Goal: Find specific page/section: Find specific page/section

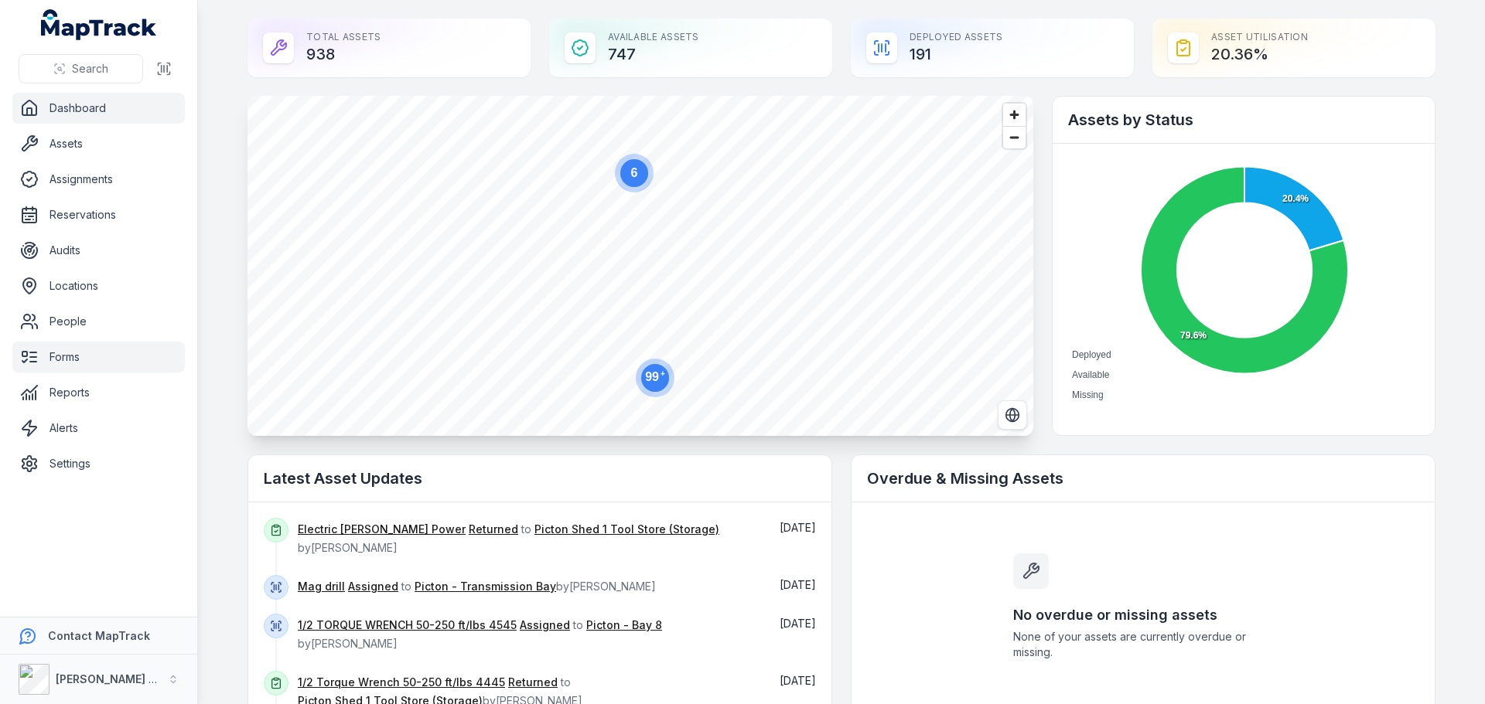
click at [115, 360] on link "Forms" at bounding box center [98, 357] width 172 height 31
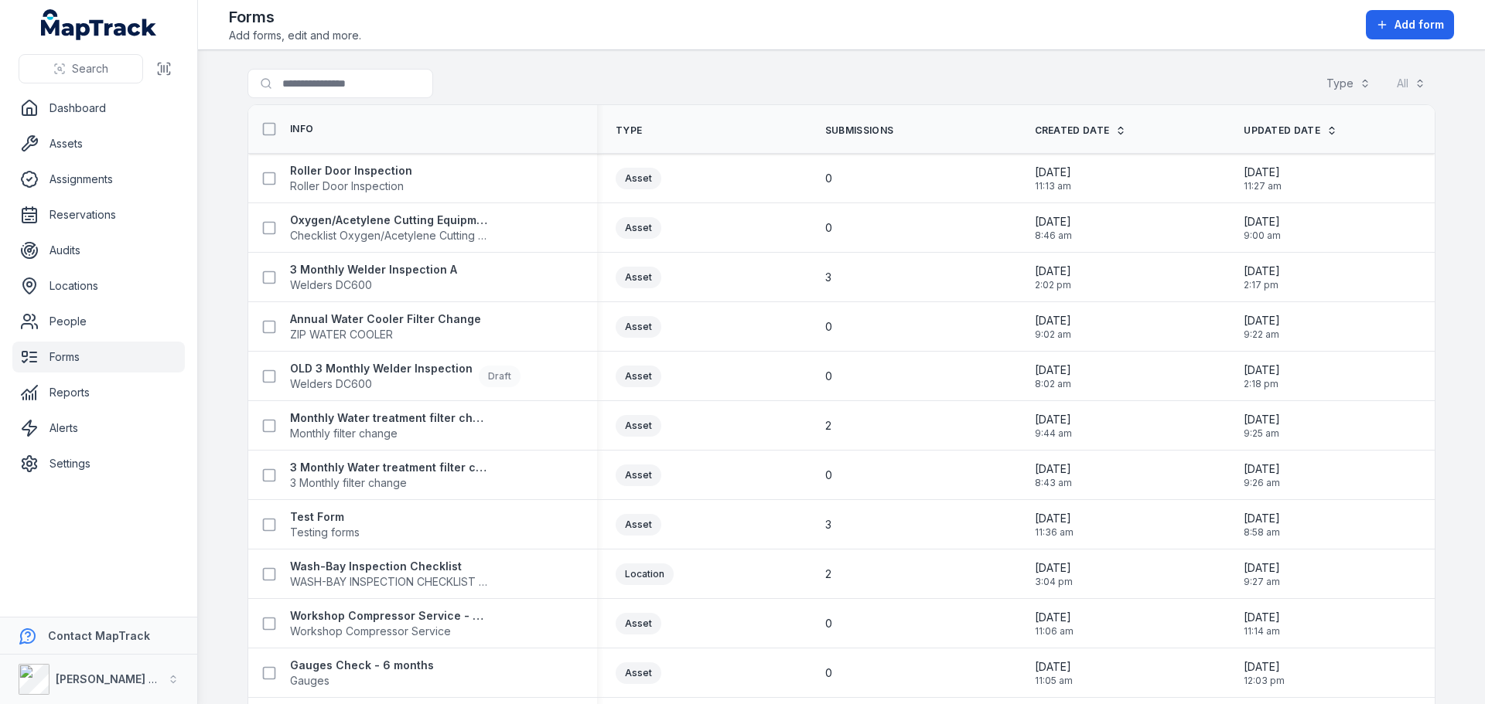
click at [335, 107] on th "Info" at bounding box center [422, 129] width 349 height 49
click at [336, 93] on input "Search for forms" at bounding box center [370, 83] width 247 height 29
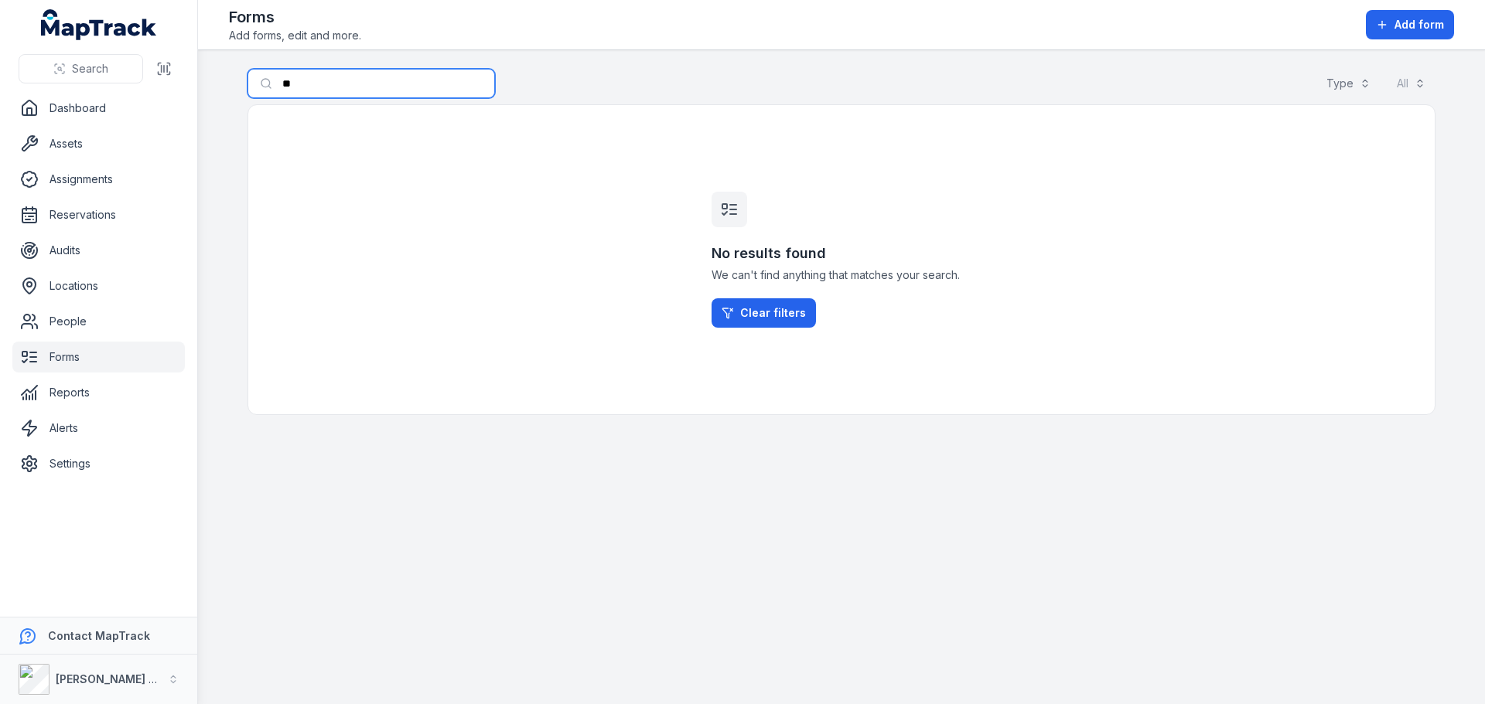
type input "*"
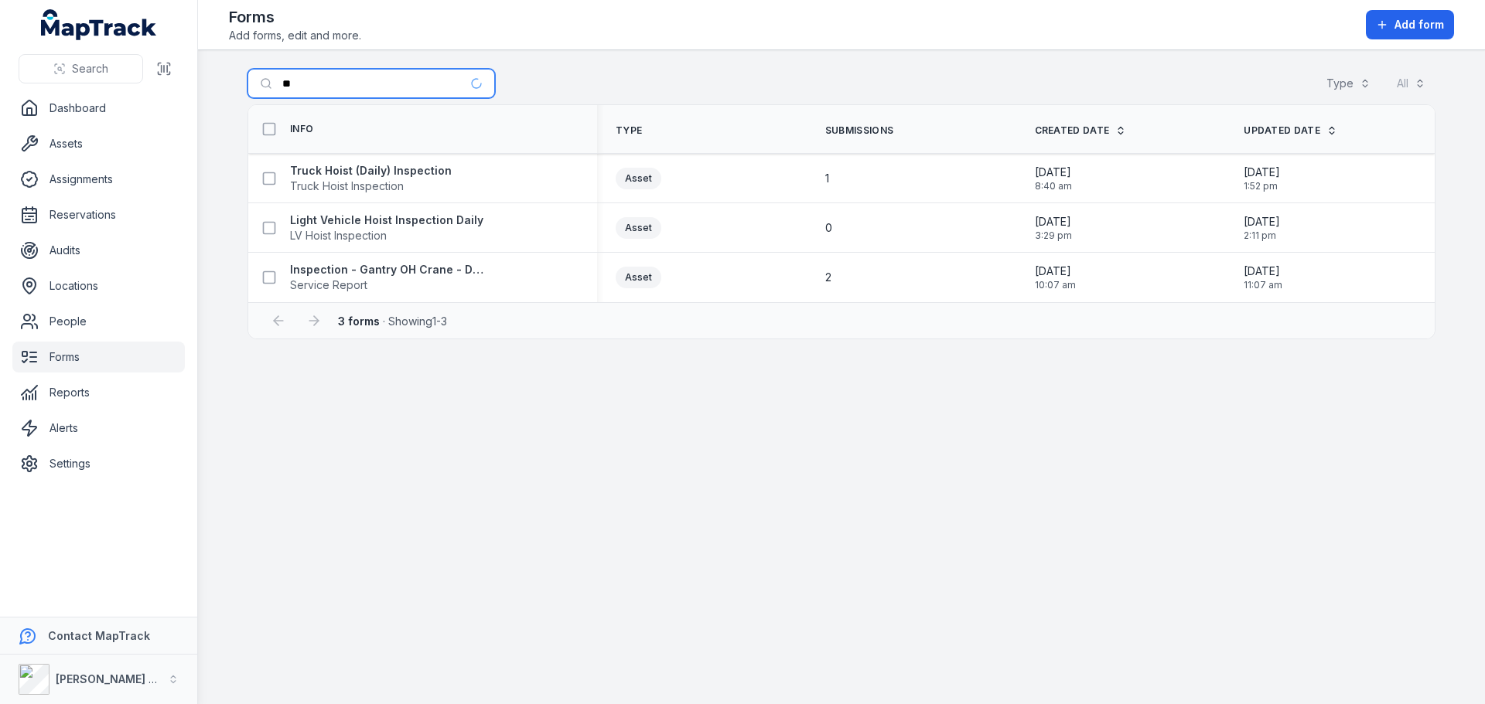
type input "*"
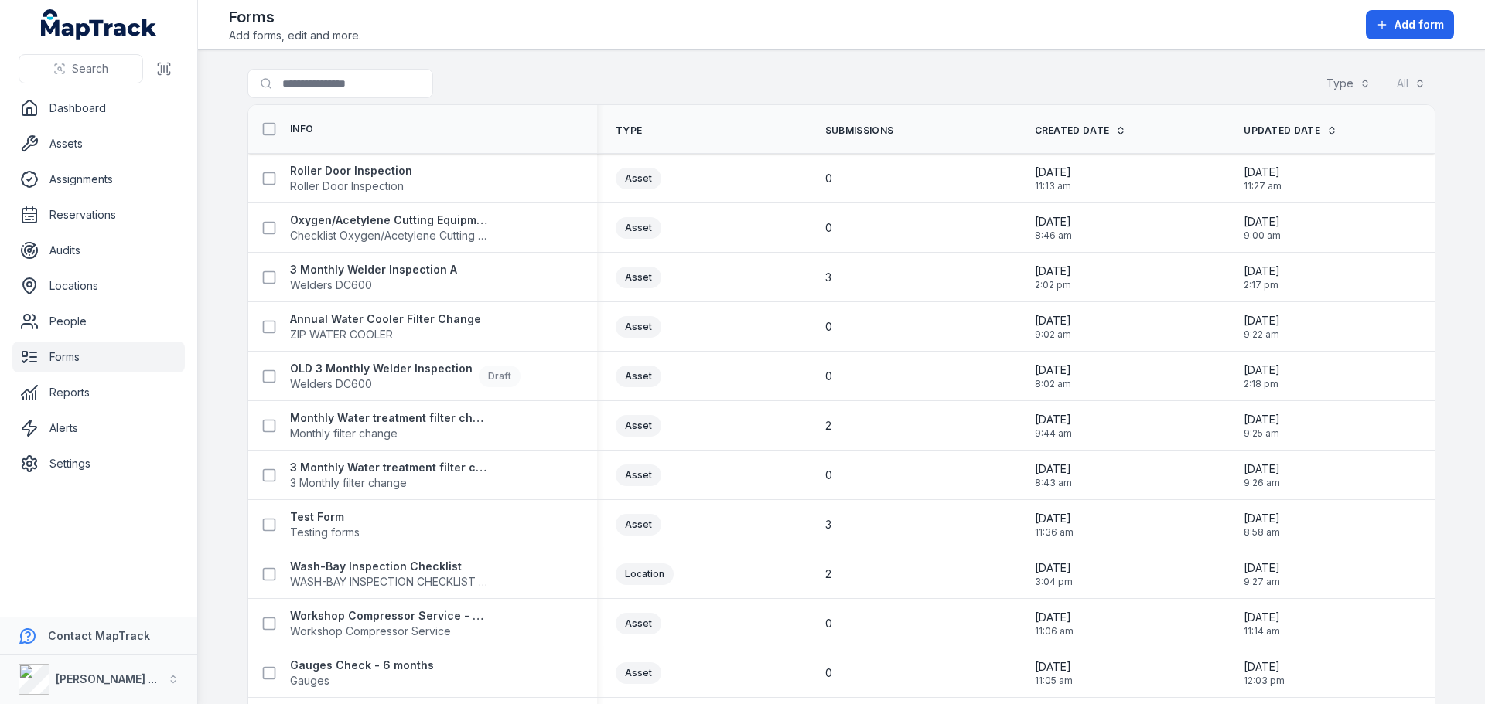
click at [222, 271] on main "Search for forms Type All Info Type Submissions Created Date Updated Date Rolle…" at bounding box center [841, 377] width 1287 height 654
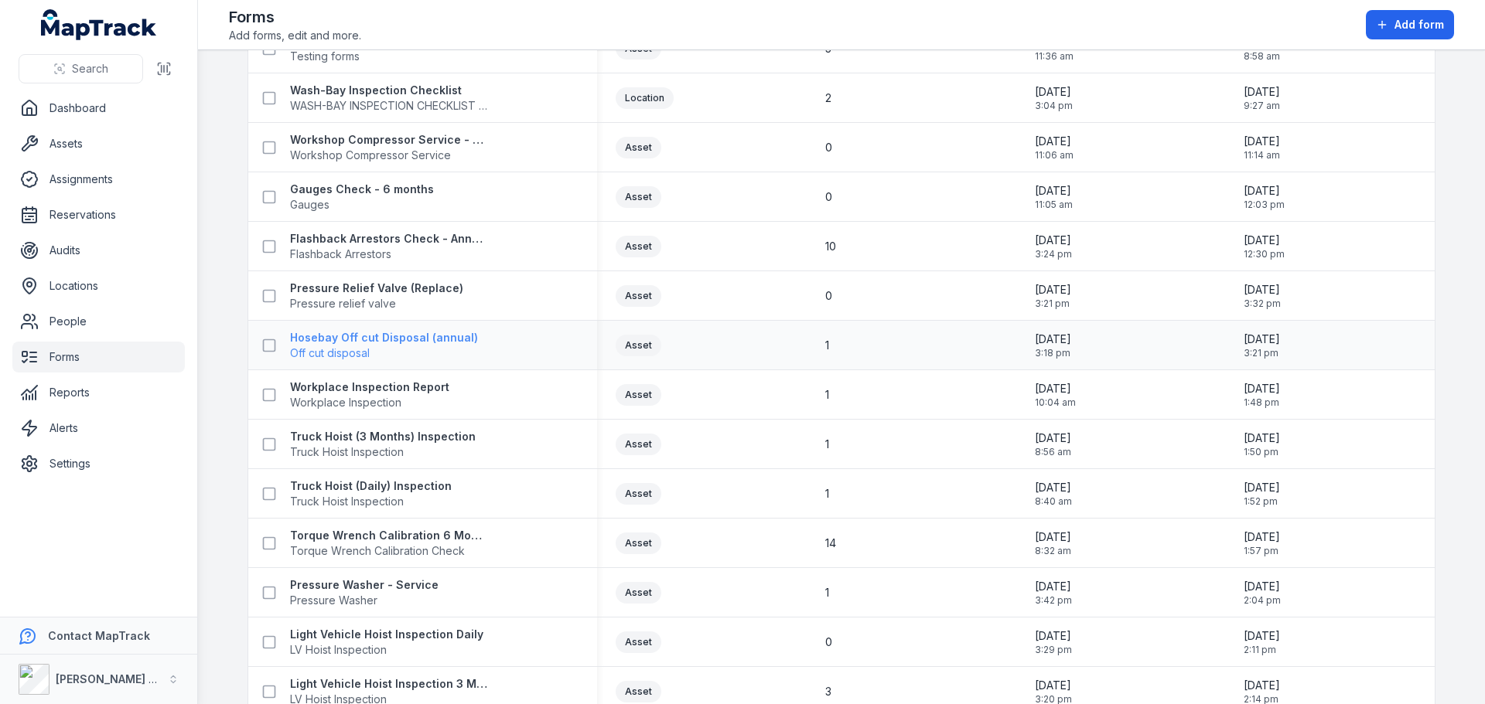
scroll to position [470, 0]
